Goal: Information Seeking & Learning: Learn about a topic

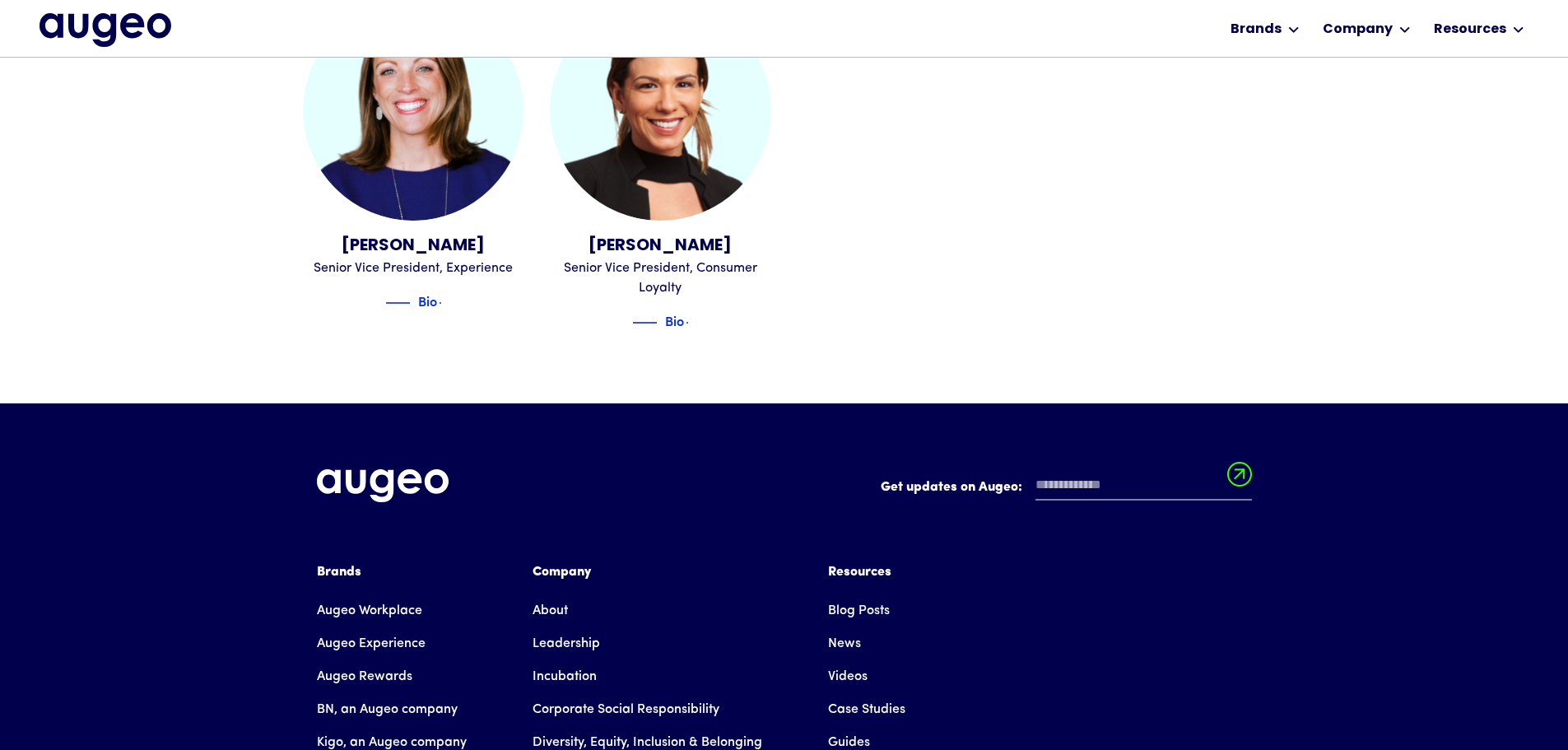
scroll to position [2240, 0]
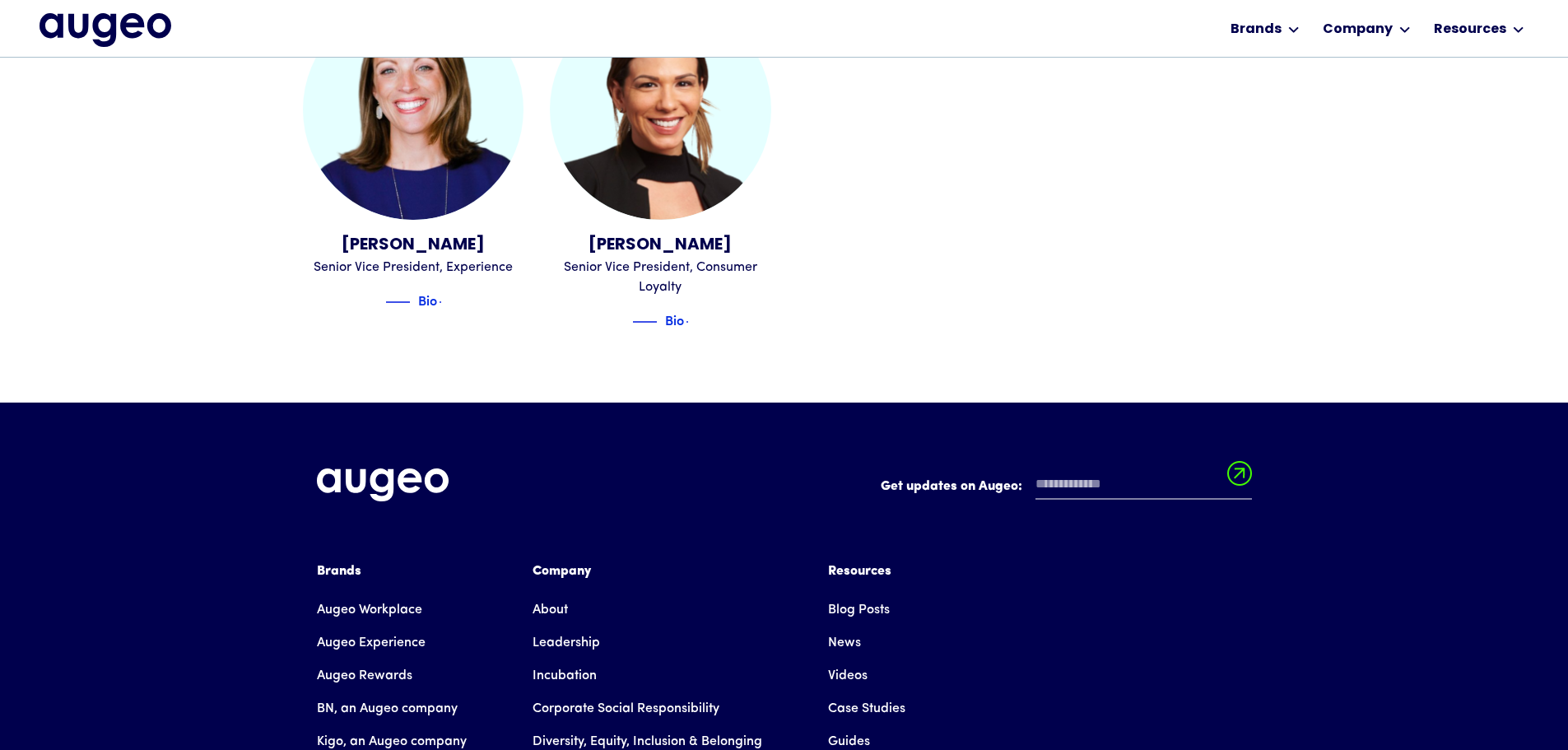
click at [555, 593] on link "About" at bounding box center [550, 610] width 36 height 33
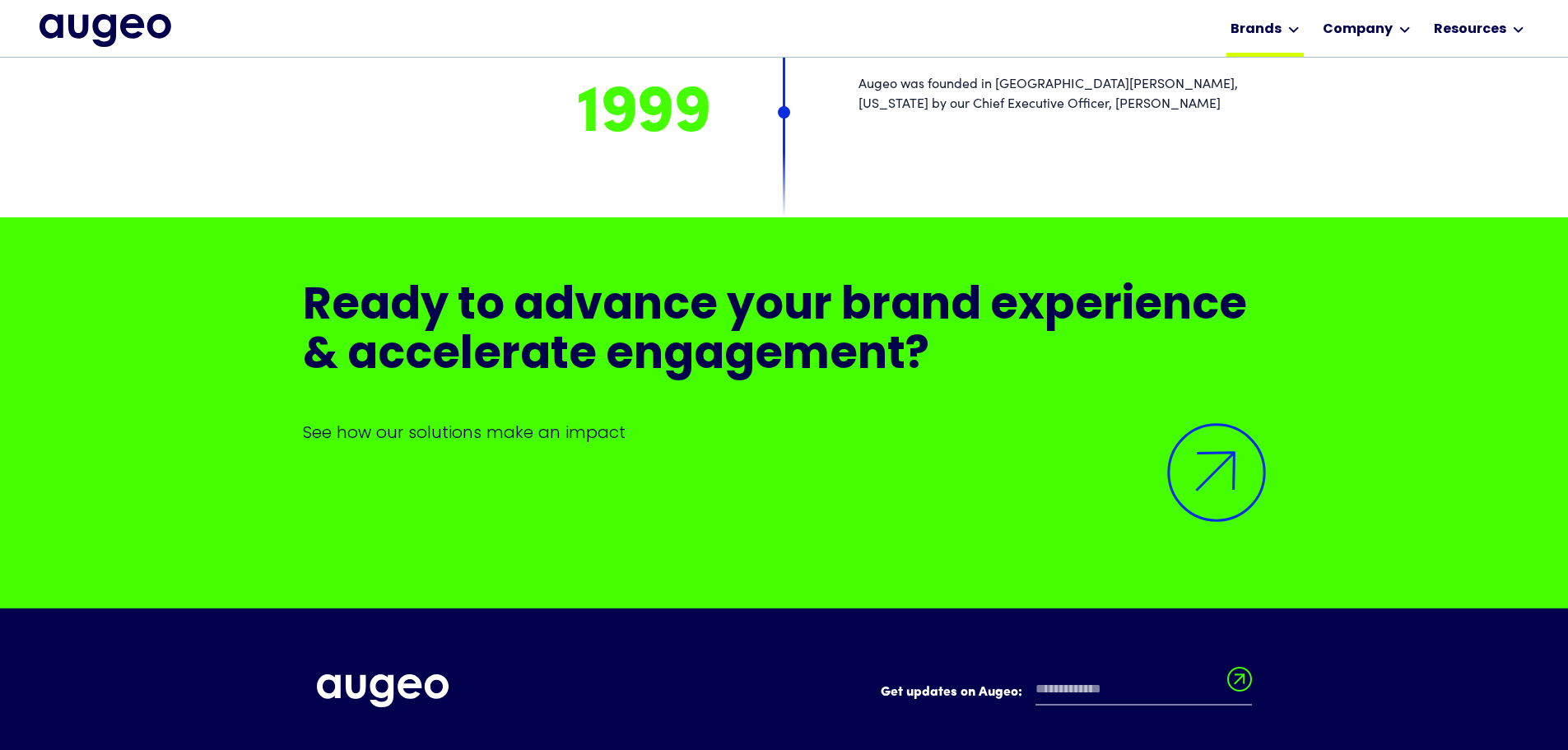
scroll to position [13349, 0]
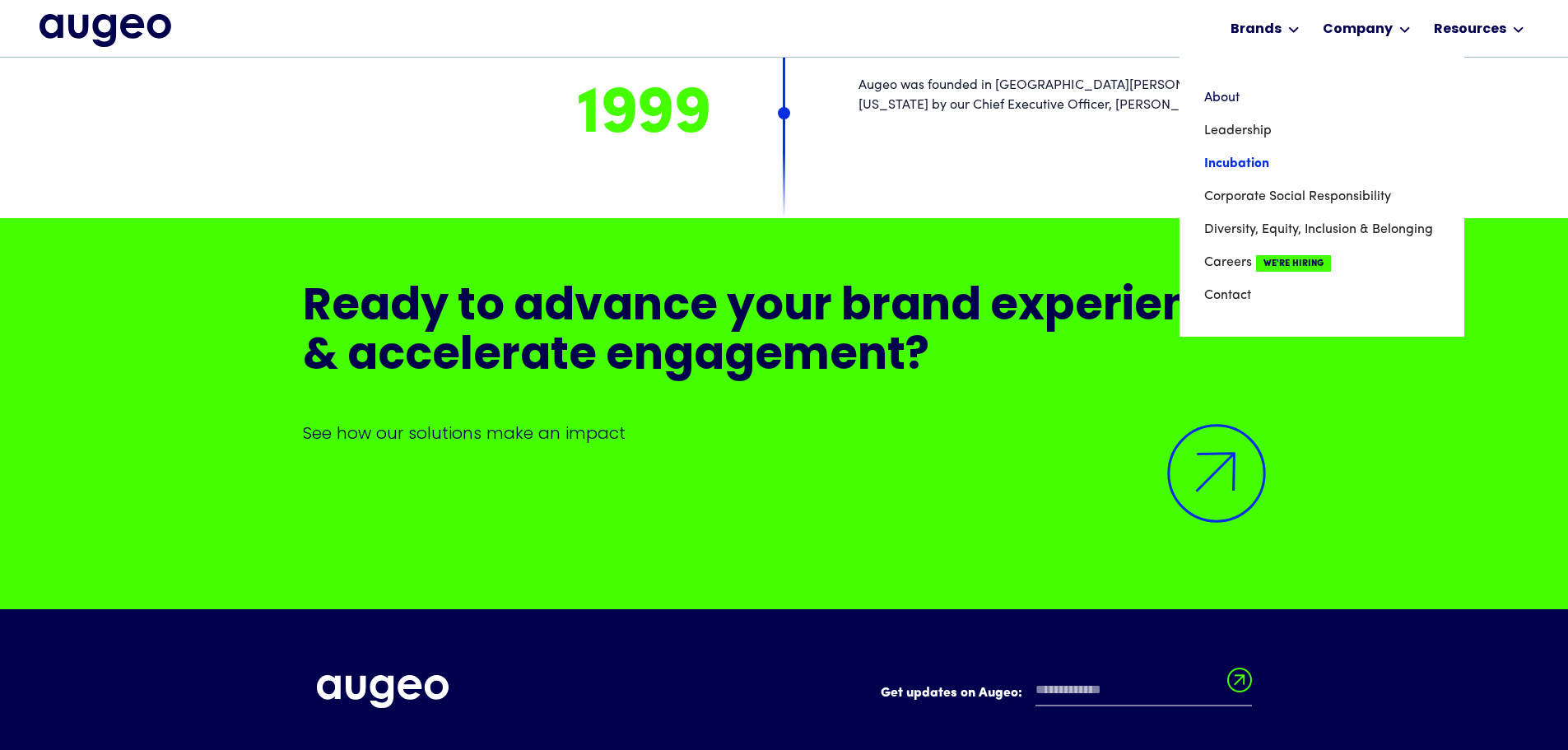
click at [1239, 163] on link "Incubation" at bounding box center [1322, 164] width 236 height 33
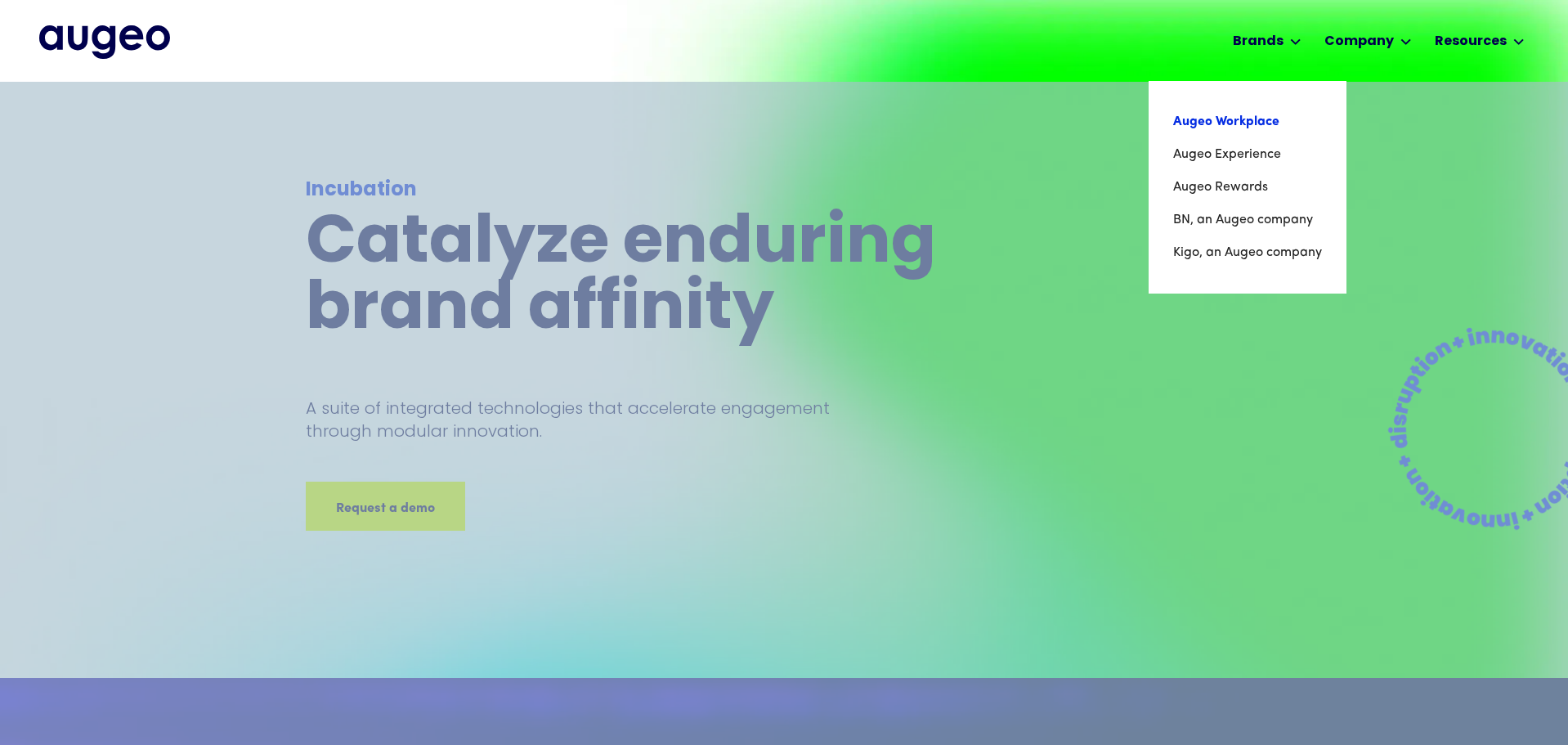
click at [1260, 122] on link "Augeo Workplace" at bounding box center [1247, 122] width 149 height 33
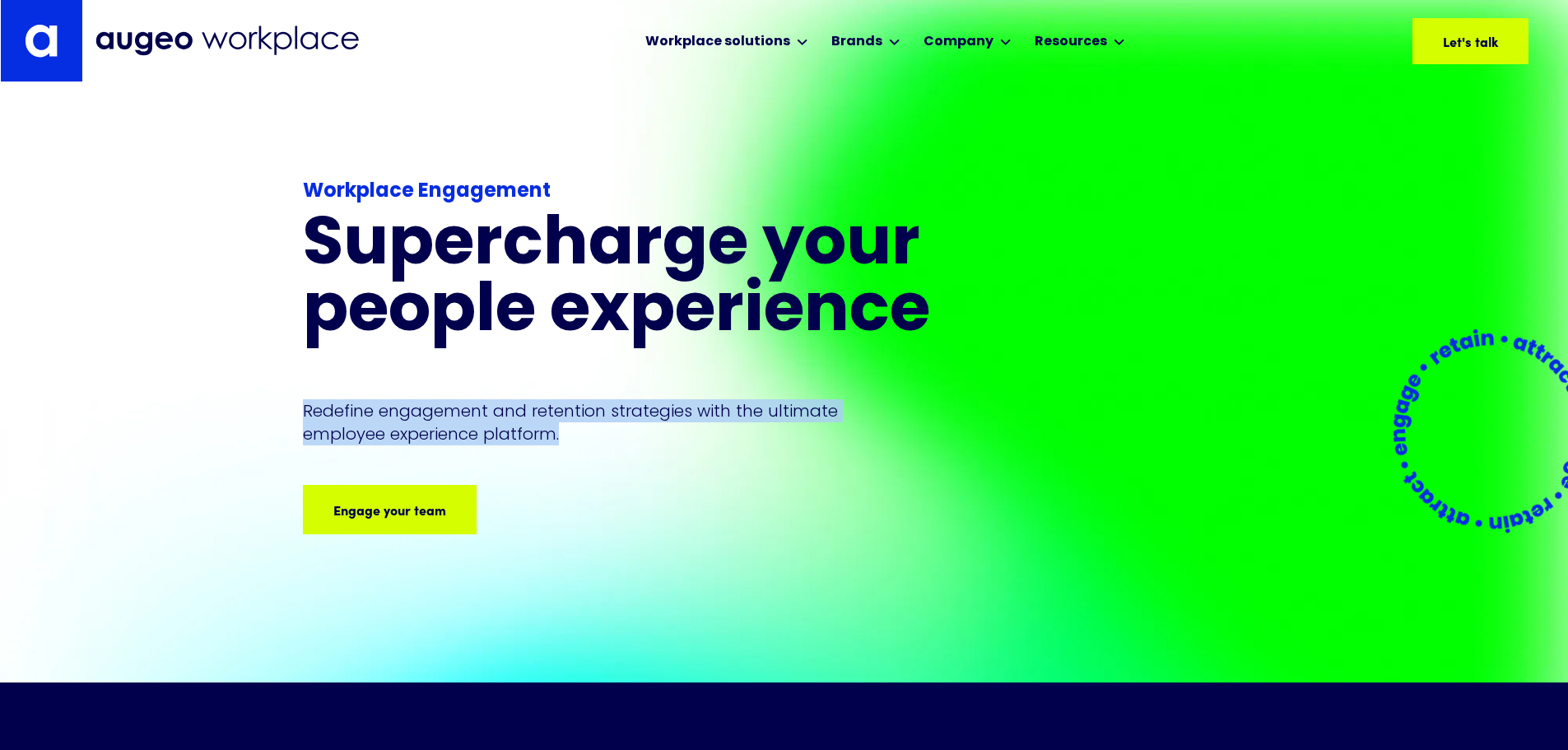
drag, startPoint x: 306, startPoint y: 387, endPoint x: 576, endPoint y: 418, distance: 271.8
click at [576, 418] on p "Redefine engagement and retention strategies with the ultimate employee experie…" at bounding box center [586, 422] width 566 height 46
copy p "Redefine engagement and retention strategies with the ultimate employee experie…"
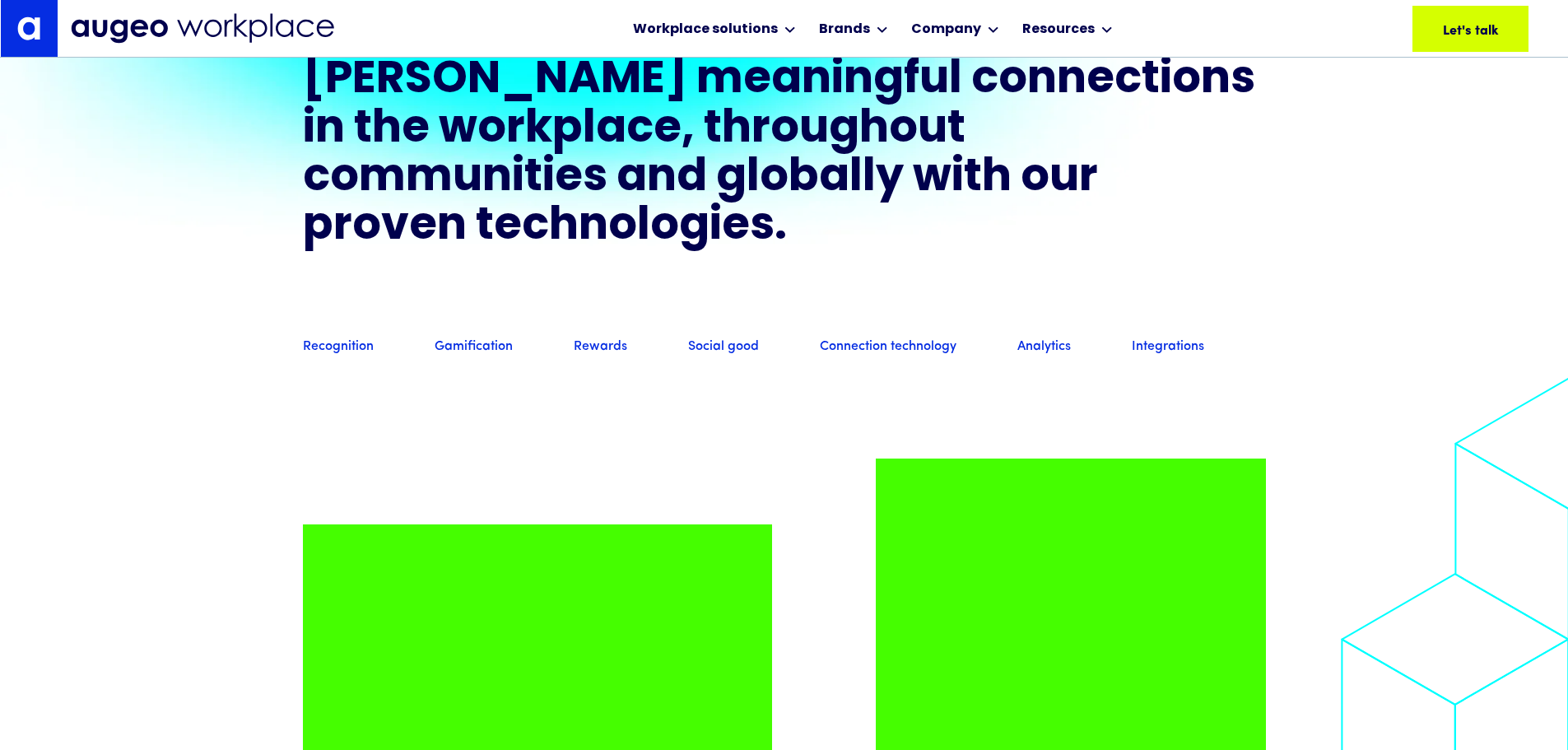
click at [337, 352] on link "Recognition" at bounding box center [338, 348] width 71 height 18
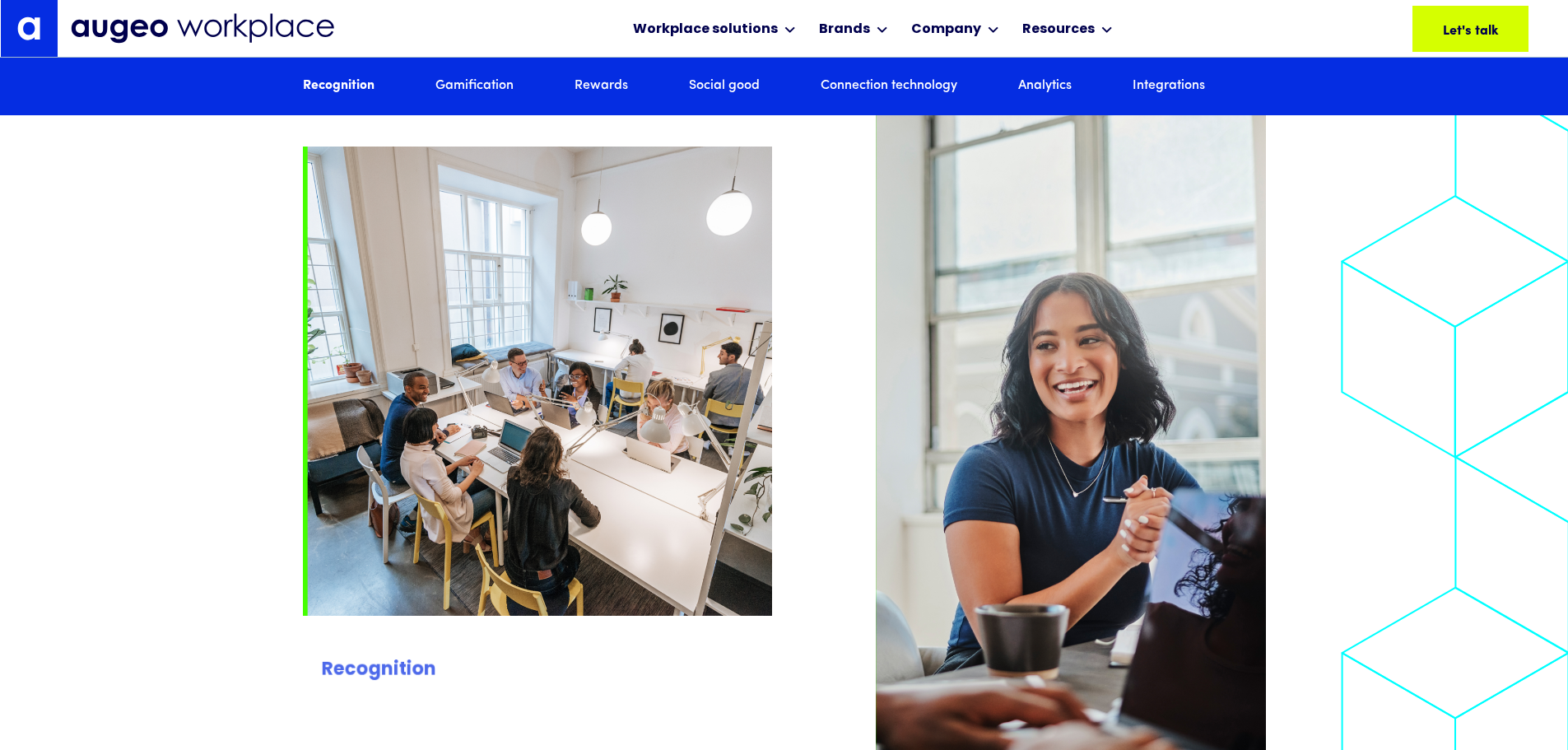
scroll to position [1872, 0]
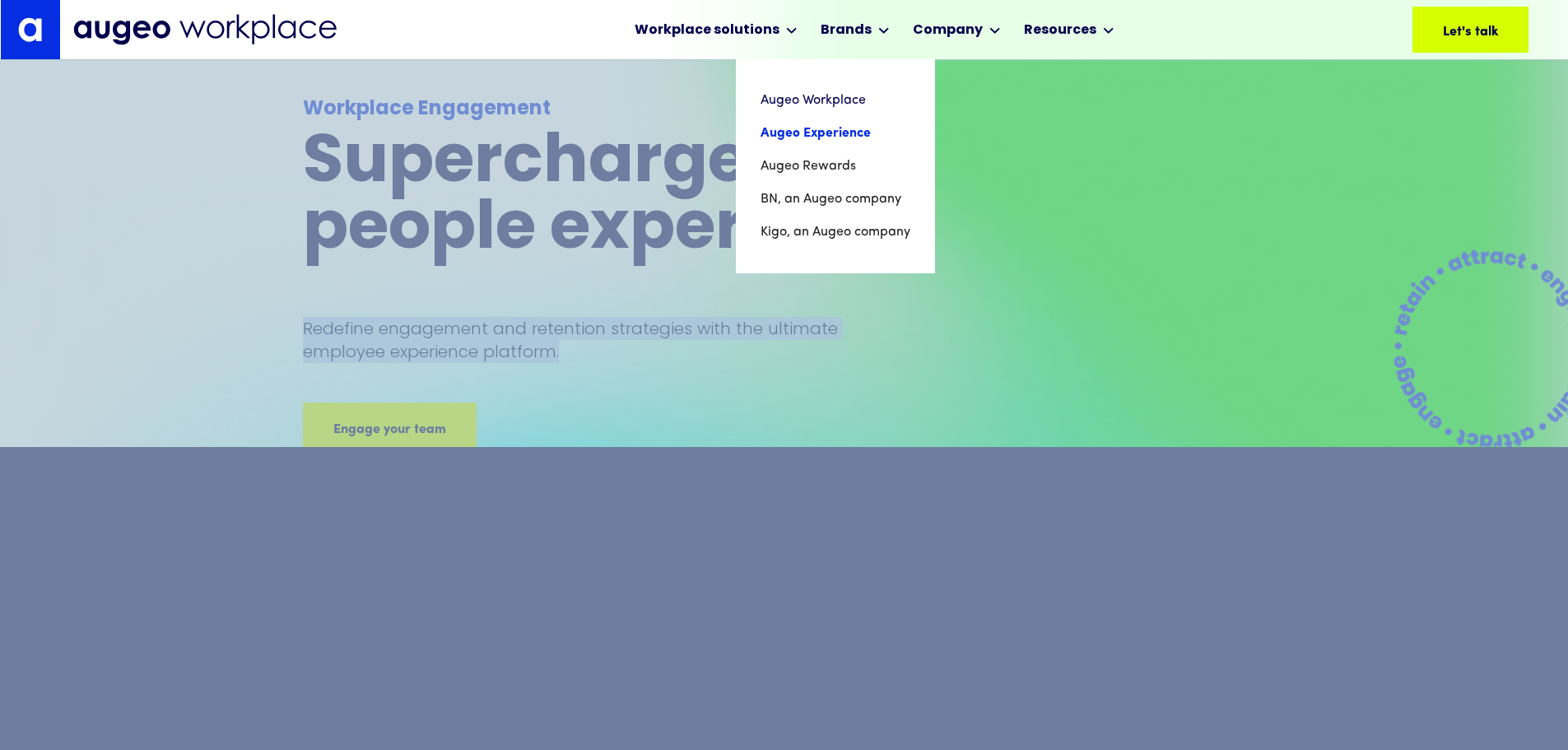
click at [833, 136] on link "Augeo Experience" at bounding box center [835, 134] width 150 height 33
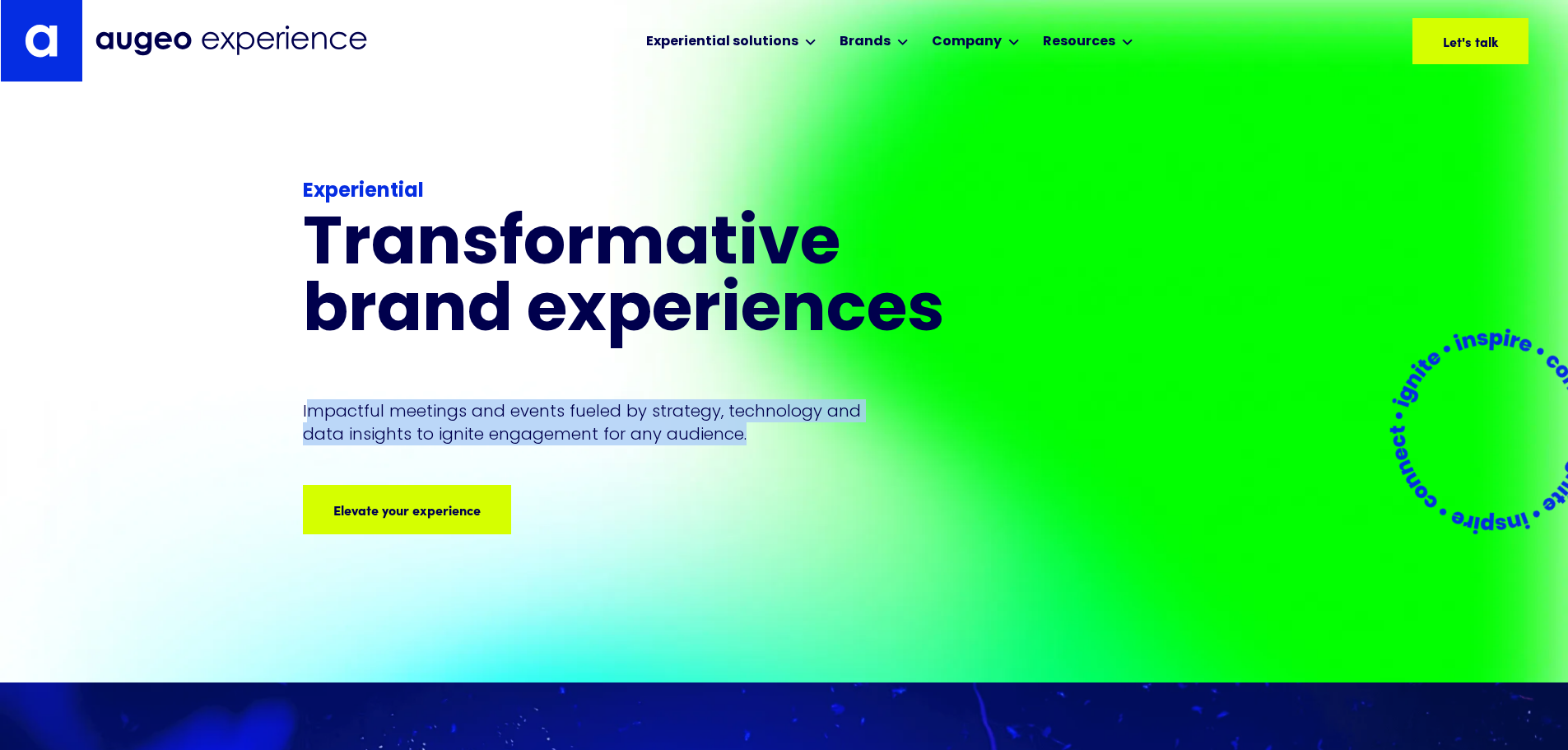
drag, startPoint x: 305, startPoint y: 388, endPoint x: 758, endPoint y: 413, distance: 453.7
click at [758, 413] on p "Impactful meetings and events fueled by strategy, technology and data insights …" at bounding box center [586, 422] width 566 height 46
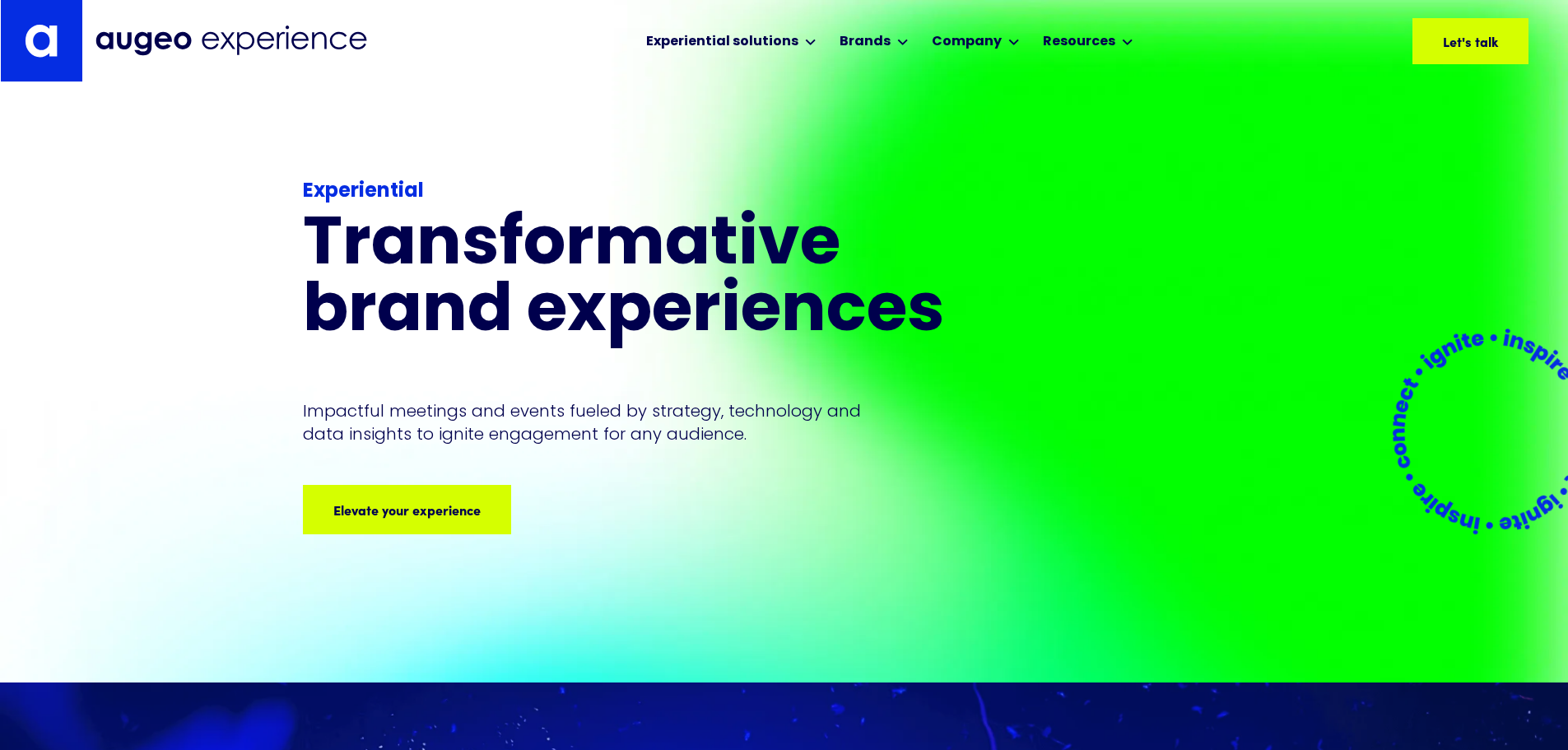
click at [741, 425] on div "Experiential Transformative brand experiences Impactful meetings and events fue…" at bounding box center [658, 355] width 711 height 357
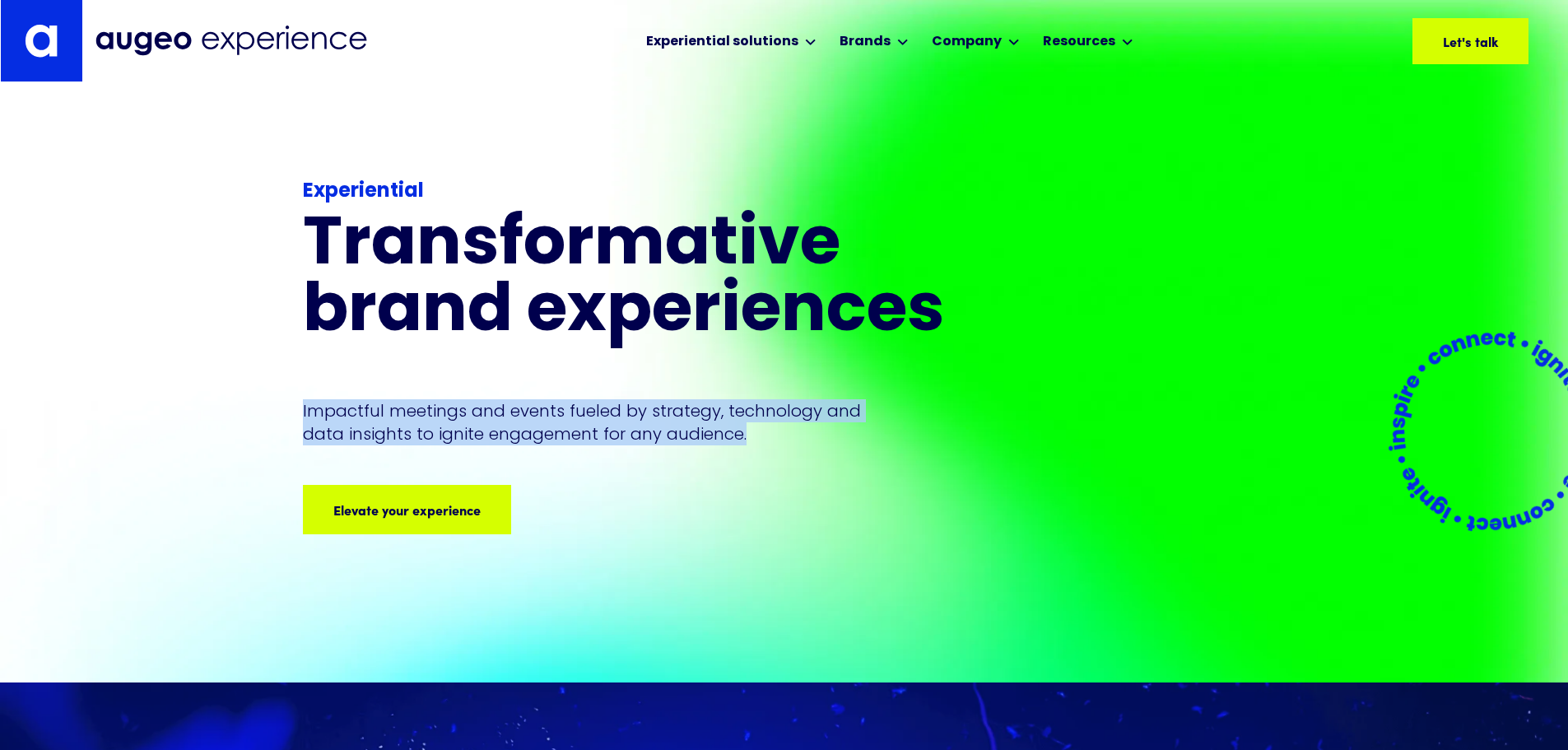
drag, startPoint x: 743, startPoint y: 412, endPoint x: 295, endPoint y: 372, distance: 449.8
click at [295, 372] on div "Experiential Transformative brand experiences Impactful meetings and events fue…" at bounding box center [784, 382] width 1568 height 600
copy p "Impactful meetings and events fueled by strategy, technology and data insights …"
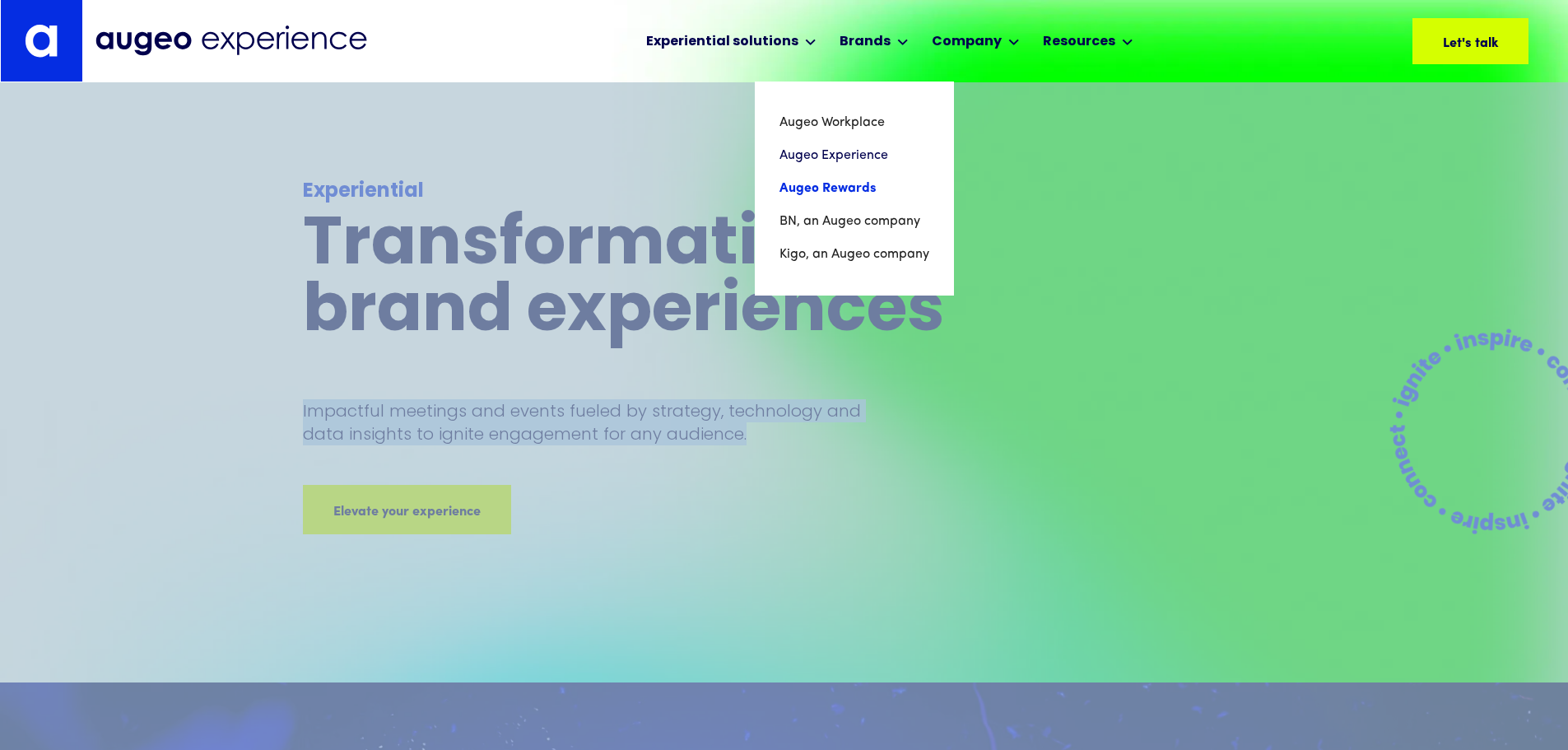
click at [850, 191] on link "Augeo Rewards" at bounding box center [854, 188] width 150 height 33
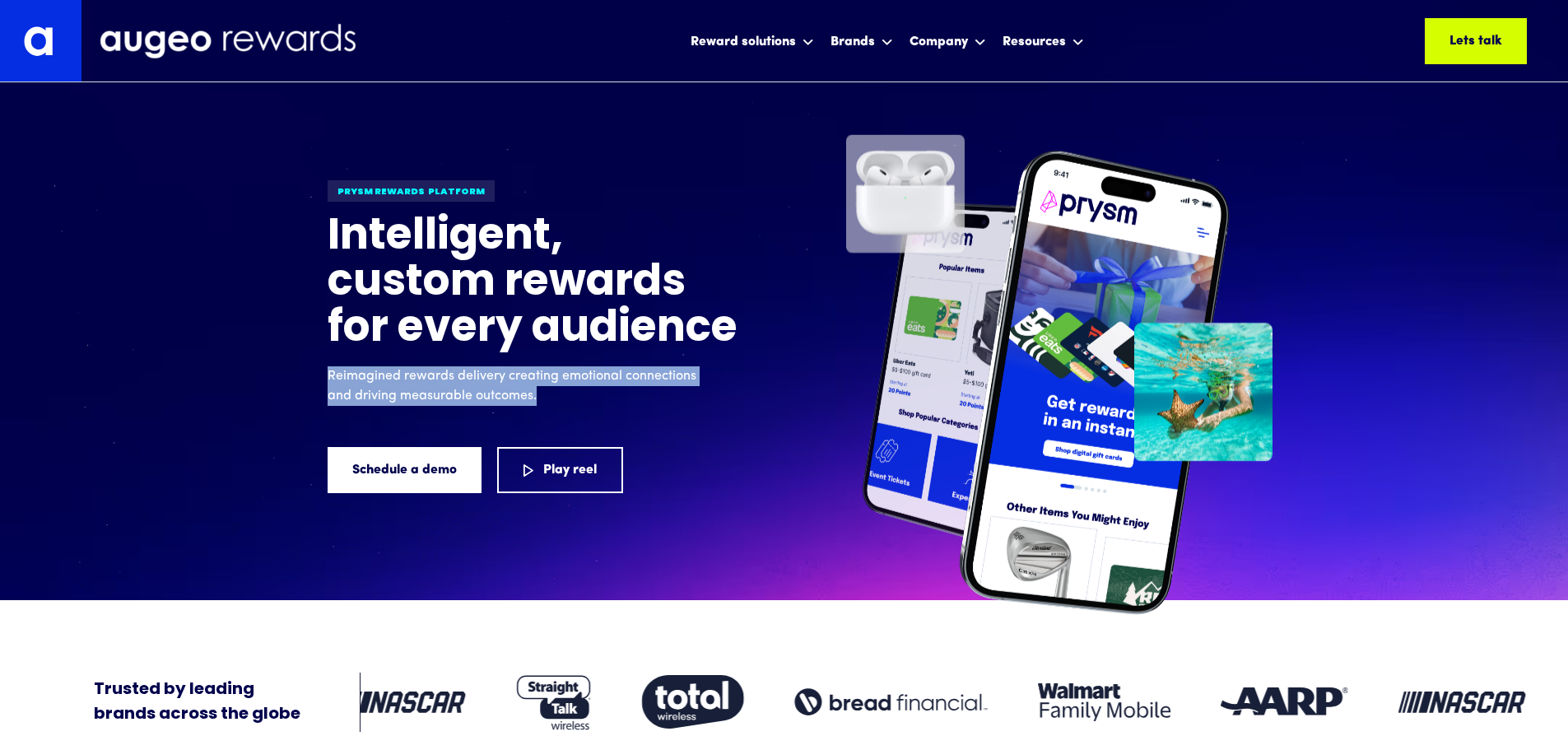
drag, startPoint x: 549, startPoint y: 401, endPoint x: 324, endPoint y: 376, distance: 226.4
click at [324, 376] on div "Prysm Rewards platform Intelligent, custom rewards for every audience Reimagine…" at bounding box center [784, 362] width 987 height 525
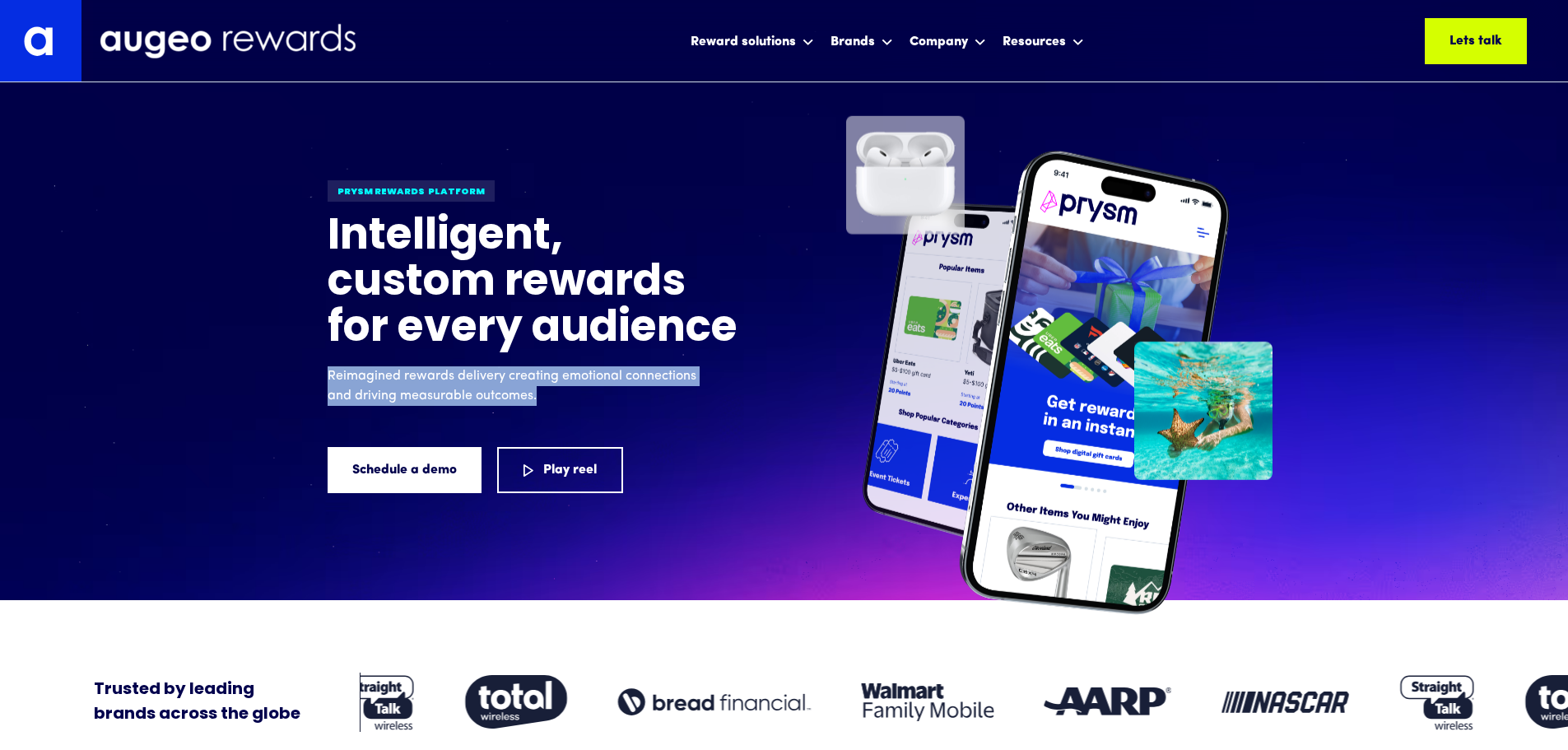
copy p "Reimagined rewards delivery creating emotional connections and driving measurab…"
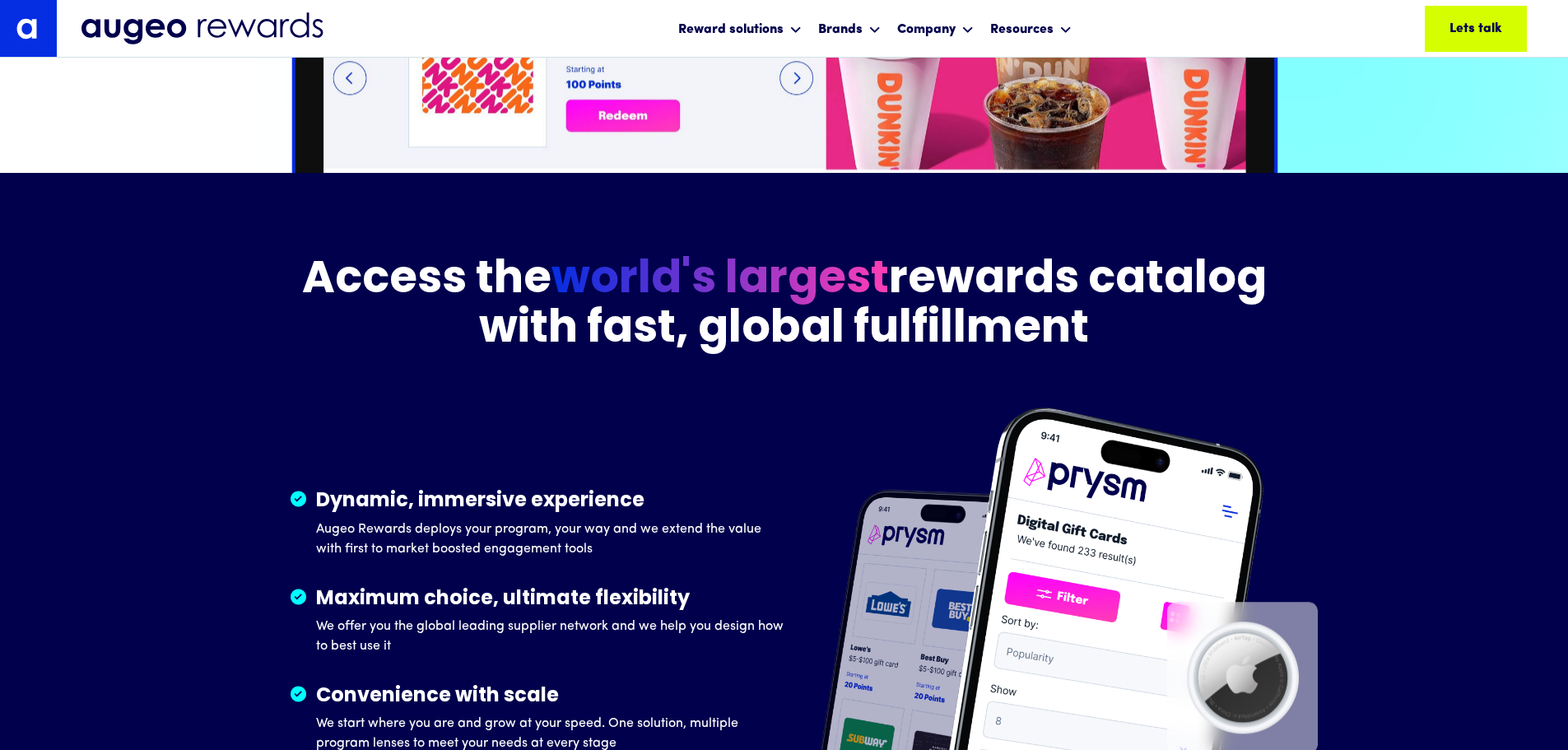
scroll to position [2323, 0]
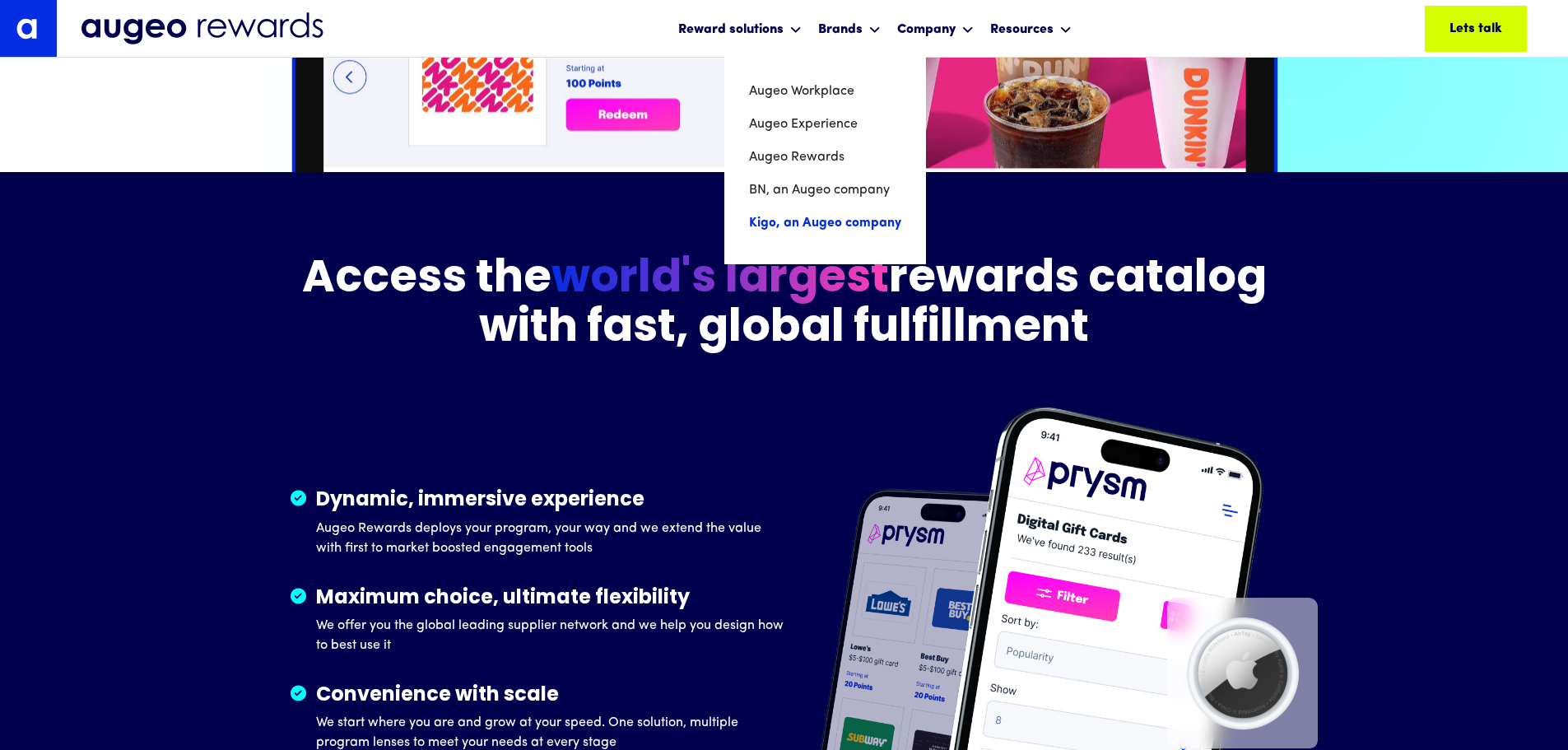
click at [835, 222] on link "Kigo, an Augeo company" at bounding box center [825, 223] width 153 height 33
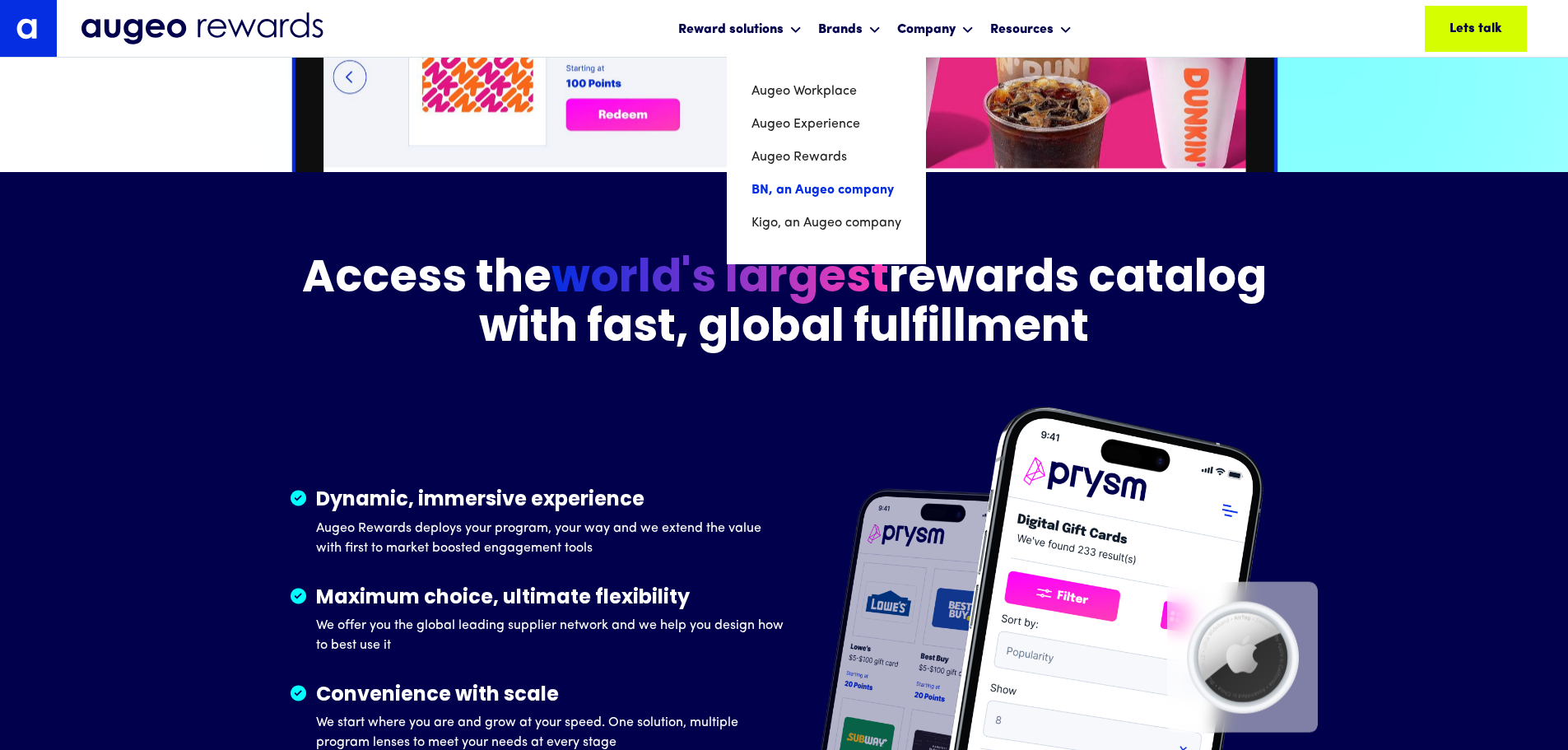
click at [796, 192] on link "BN, an Augeo company" at bounding box center [826, 190] width 150 height 33
